Goal: Navigation & Orientation: Find specific page/section

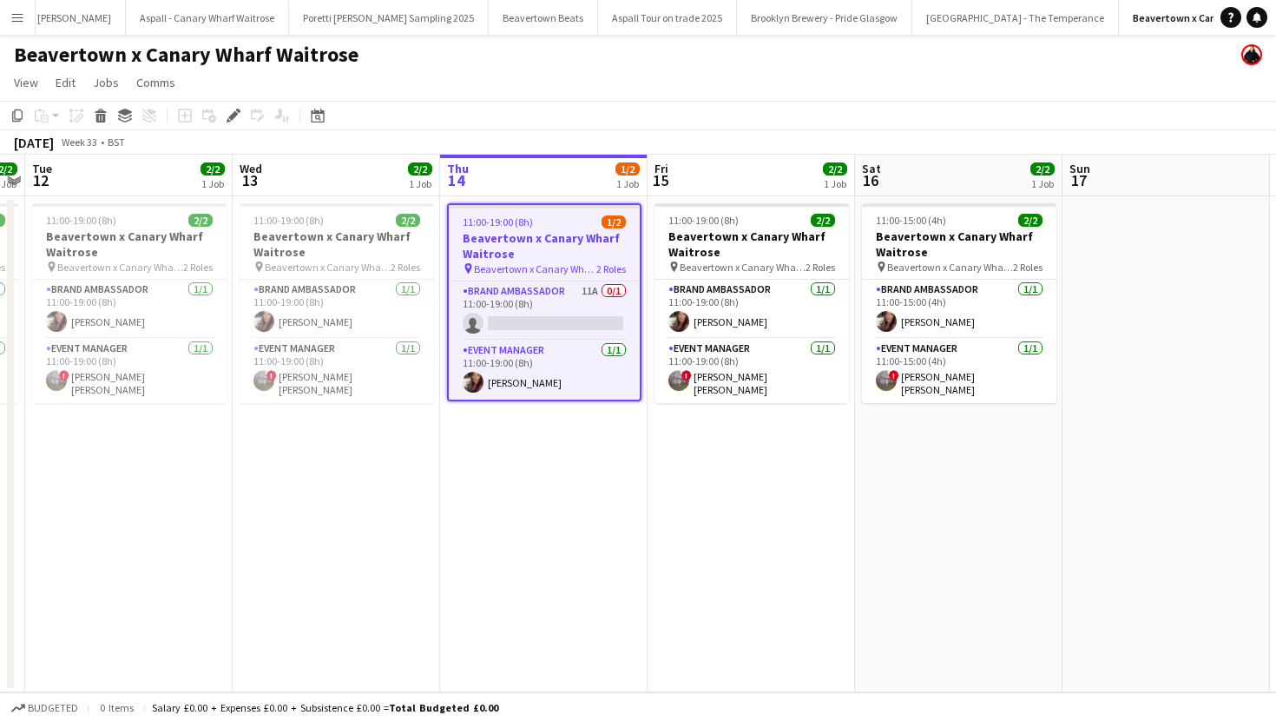
scroll to position [0, 2409]
click at [627, 26] on button "Aspall Tour on trade 2025 Close" at bounding box center [665, 18] width 139 height 34
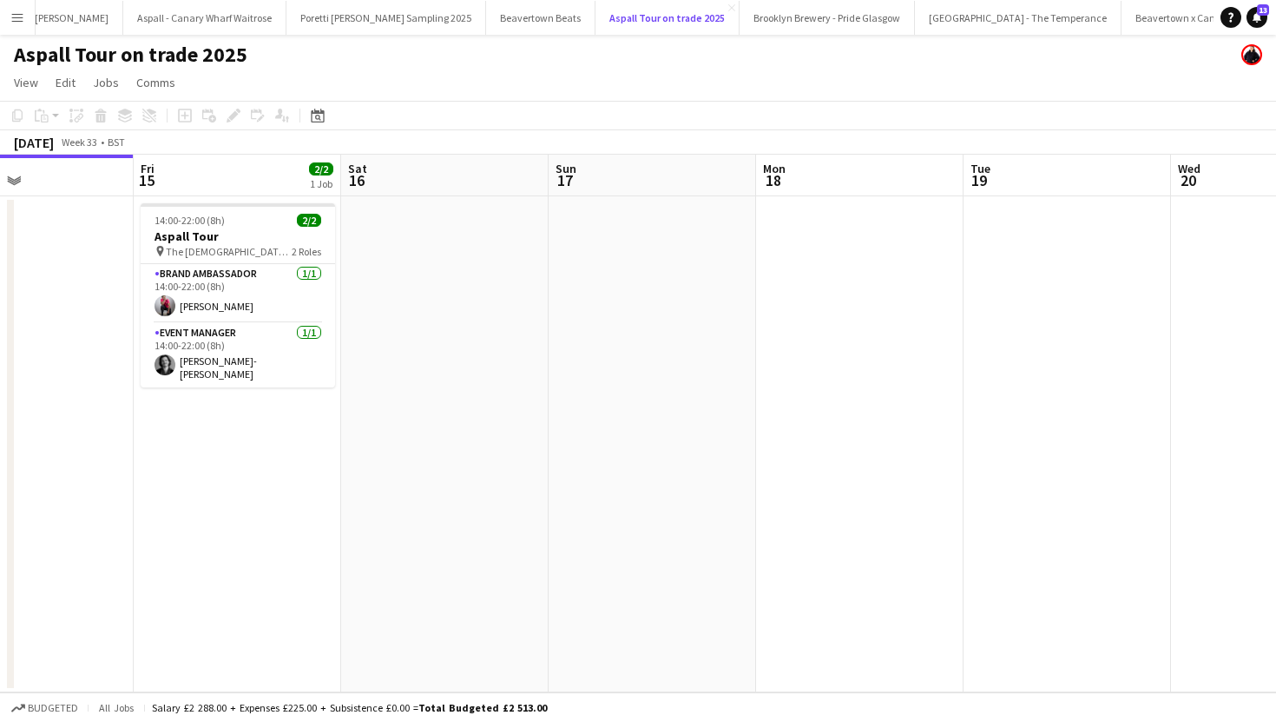
scroll to position [0, 414]
